Goal: Information Seeking & Learning: Find specific fact

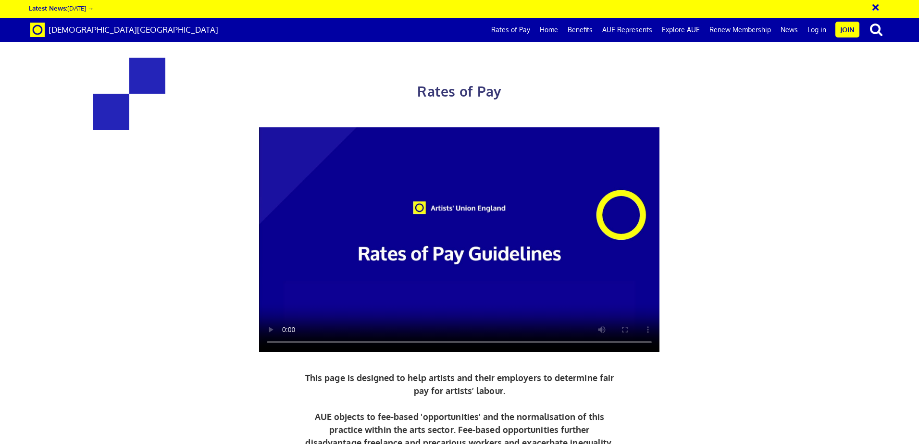
scroll to position [337, 0]
drag, startPoint x: 301, startPoint y: 277, endPoint x: 273, endPoint y: 278, distance: 27.4
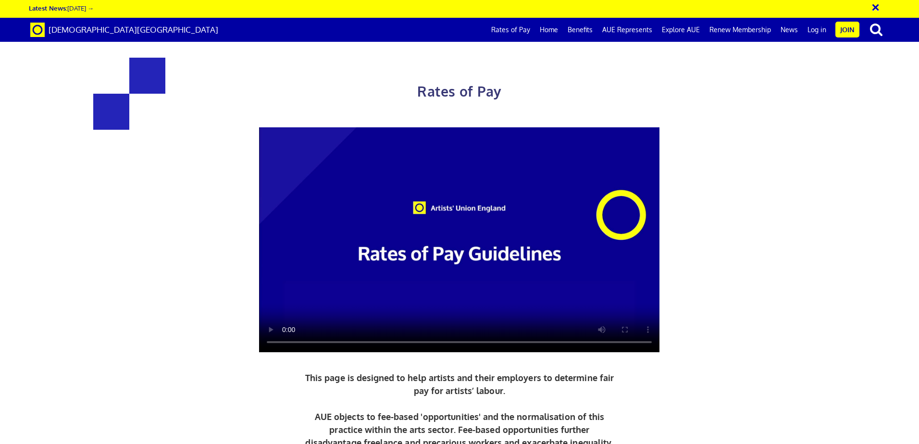
drag, startPoint x: 605, startPoint y: 229, endPoint x: 581, endPoint y: 229, distance: 24.0
copy span "35.54"
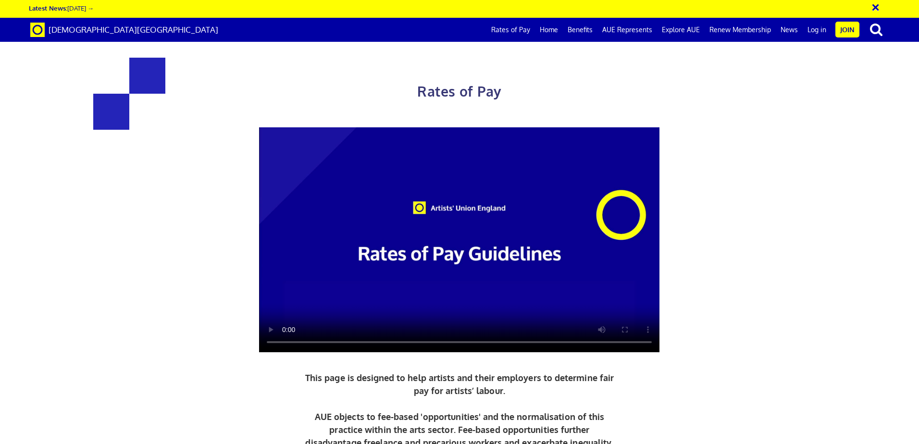
drag, startPoint x: 304, startPoint y: 255, endPoint x: 276, endPoint y: 256, distance: 27.4
copy span "44.00"
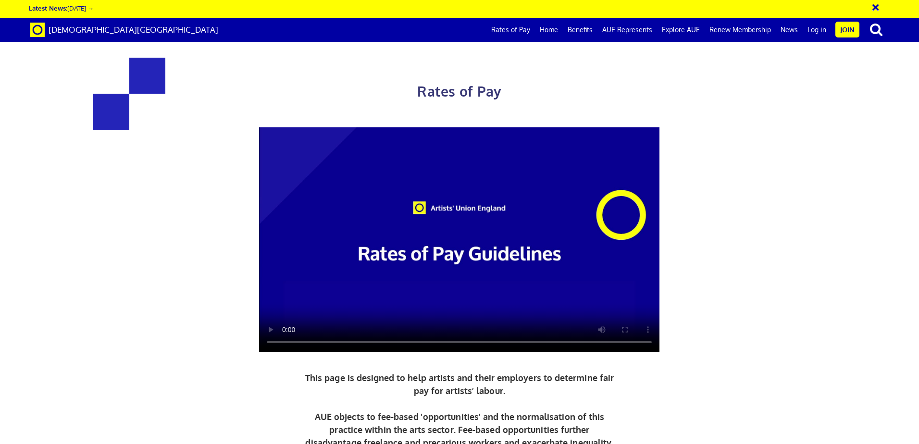
scroll to position [385, 0]
